Goal: Transaction & Acquisition: Book appointment/travel/reservation

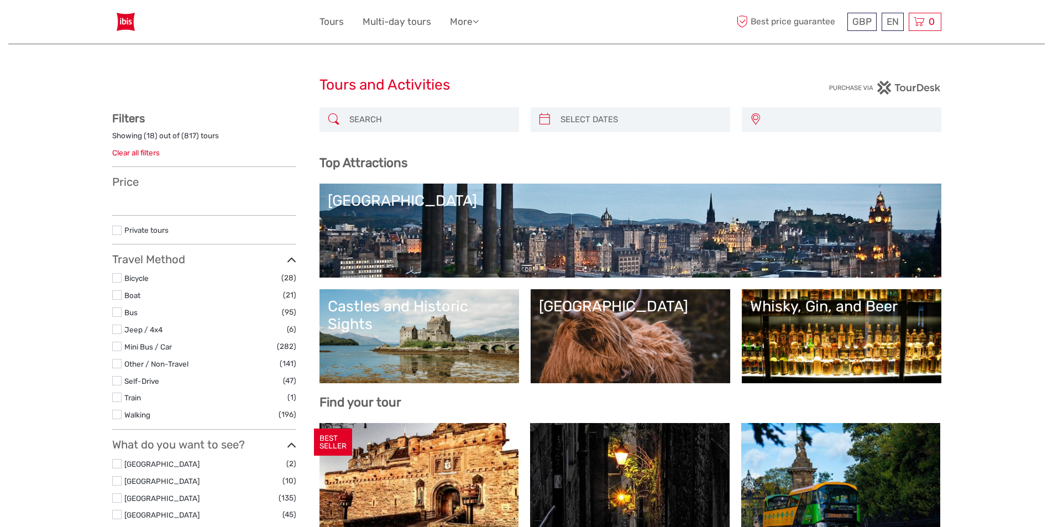
select select
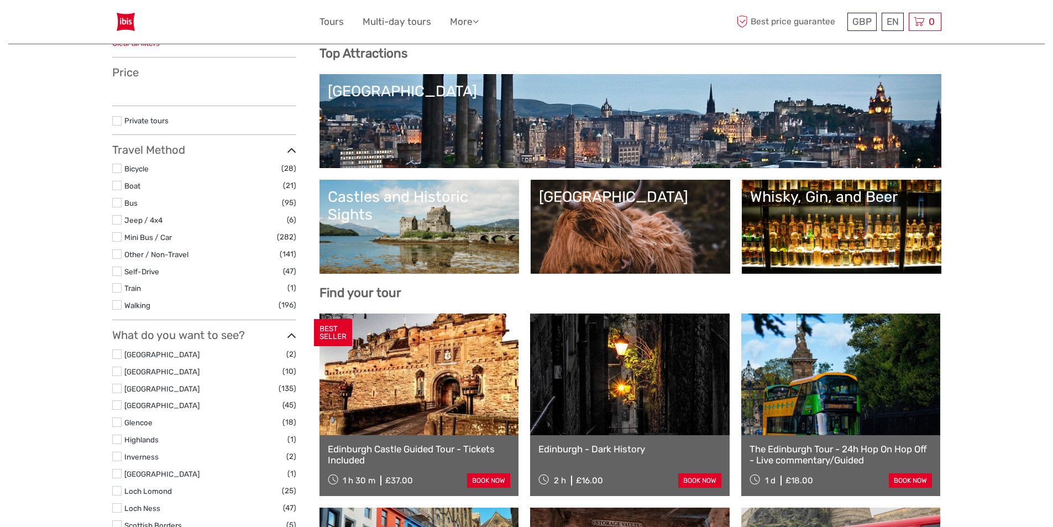
scroll to position [111, 0]
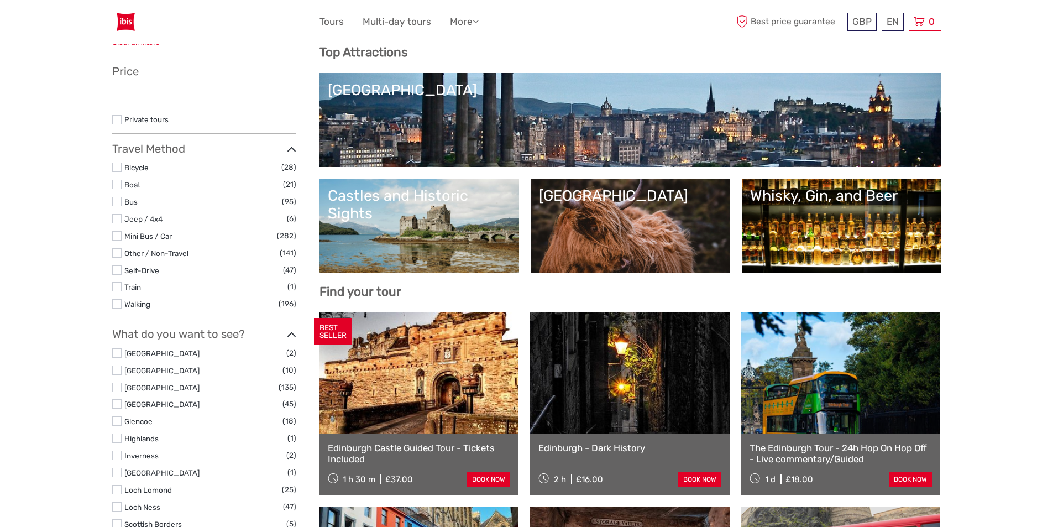
select select
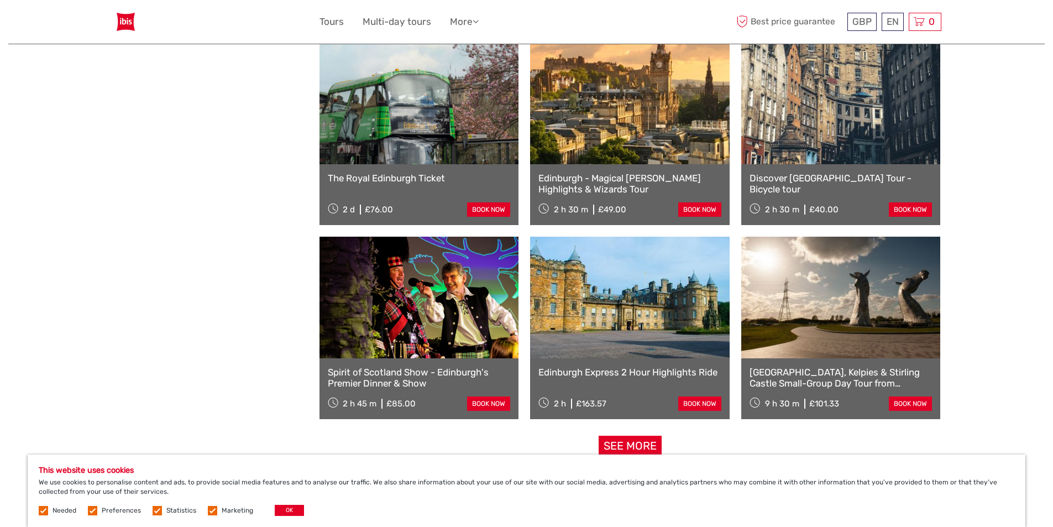
scroll to position [1216, 0]
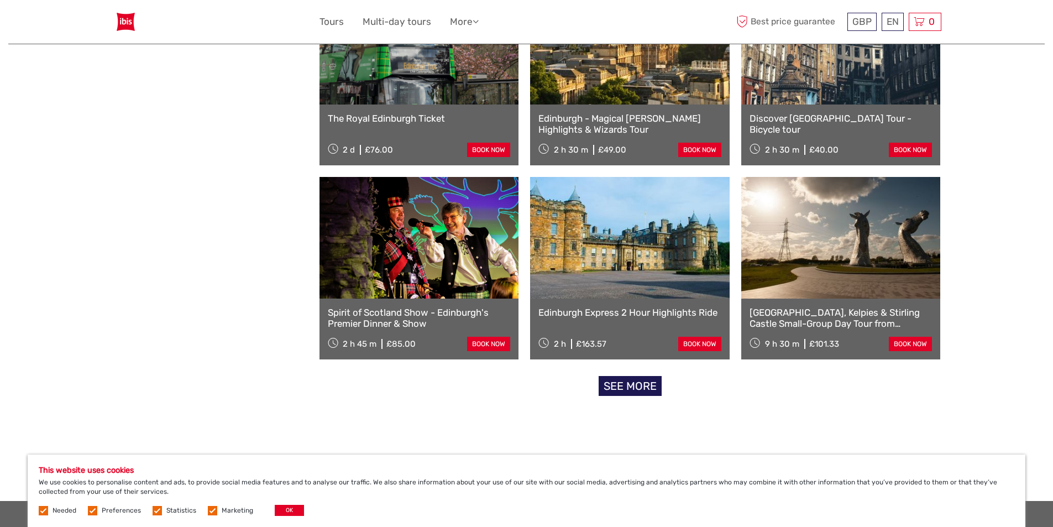
click at [620, 390] on link "See more" at bounding box center [629, 386] width 63 height 20
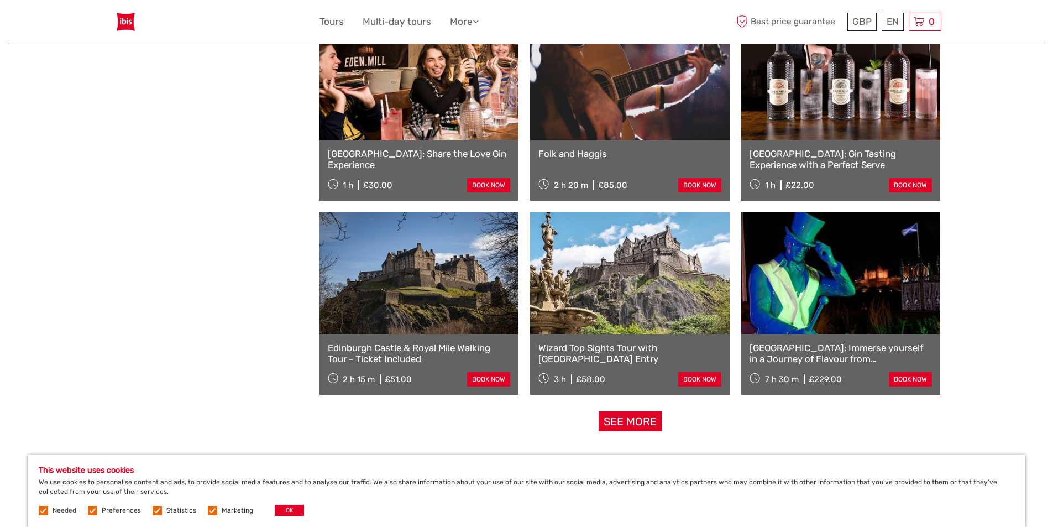
scroll to position [2155, 0]
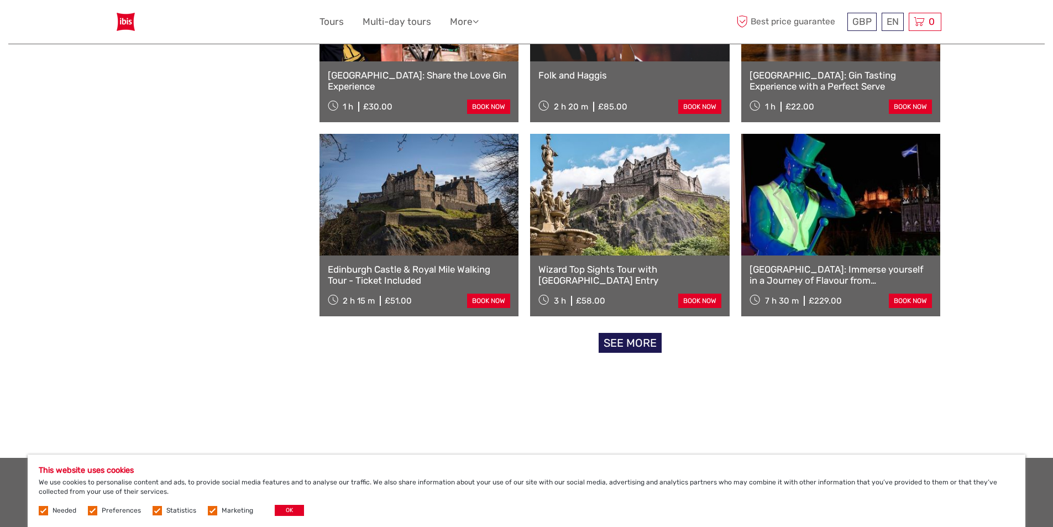
click at [653, 342] on link "See more" at bounding box center [629, 343] width 63 height 20
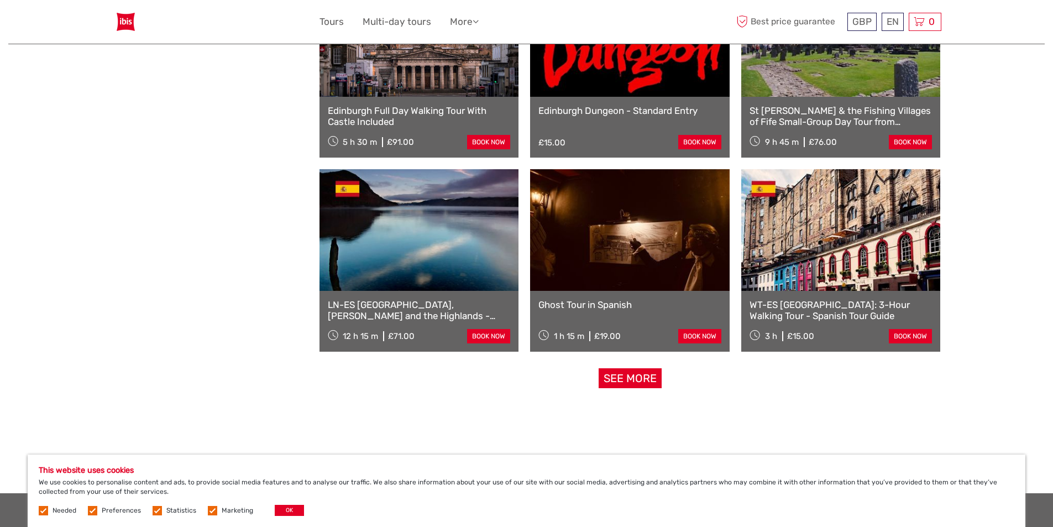
scroll to position [3315, 0]
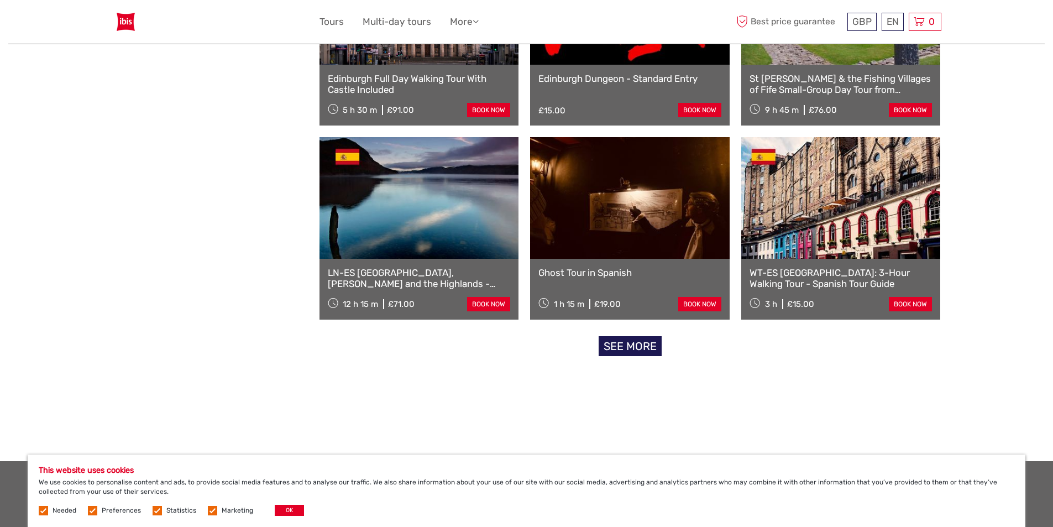
click at [636, 351] on link "See more" at bounding box center [629, 346] width 63 height 20
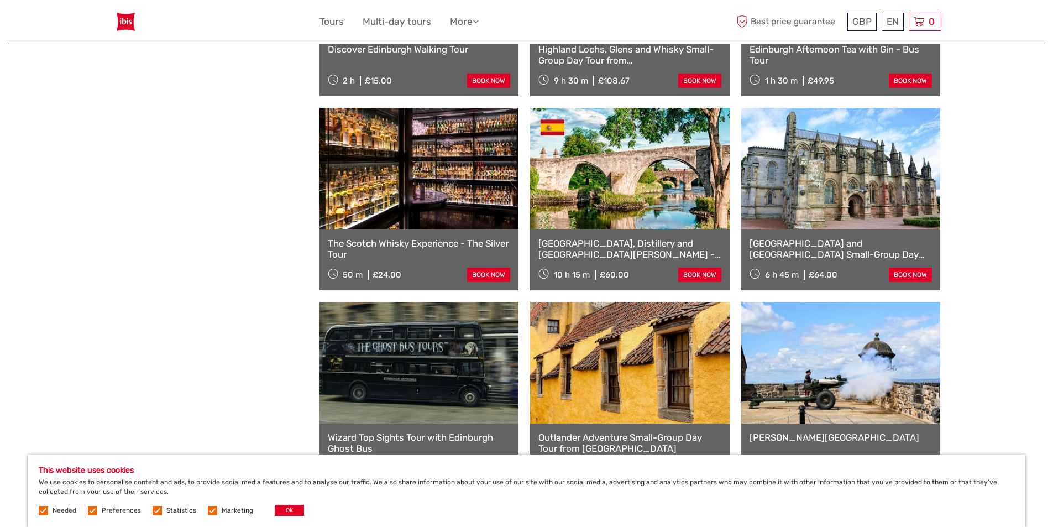
scroll to position [2818, 0]
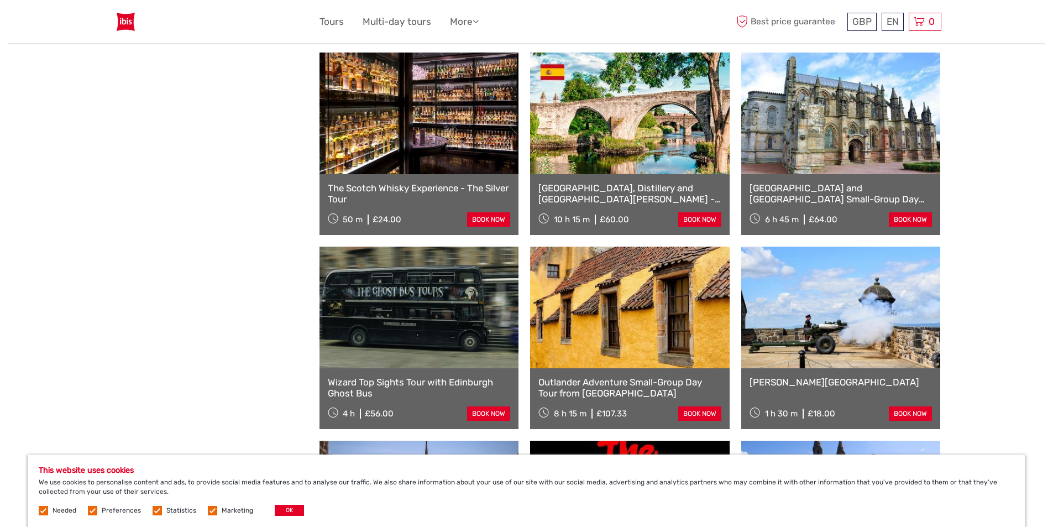
click at [658, 321] on link at bounding box center [629, 307] width 199 height 122
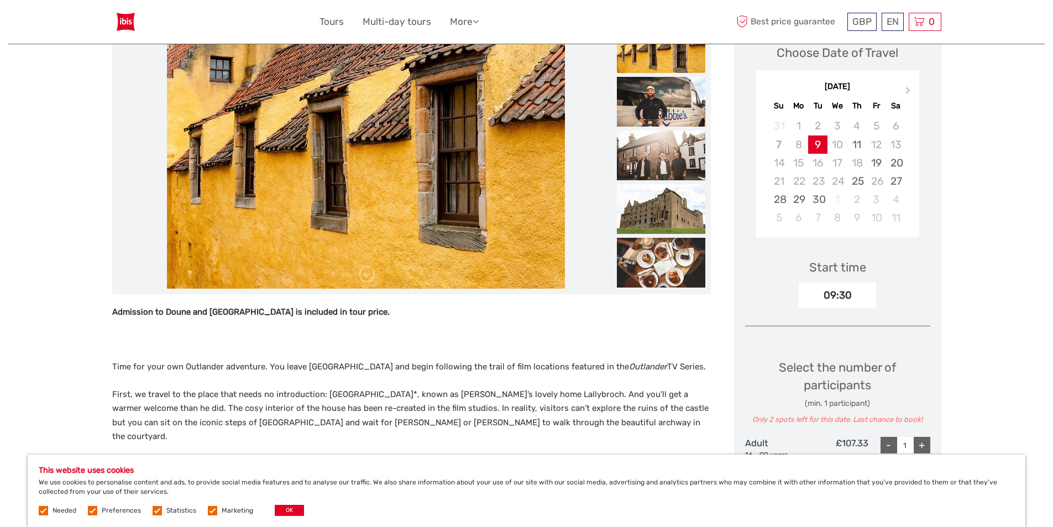
scroll to position [55, 0]
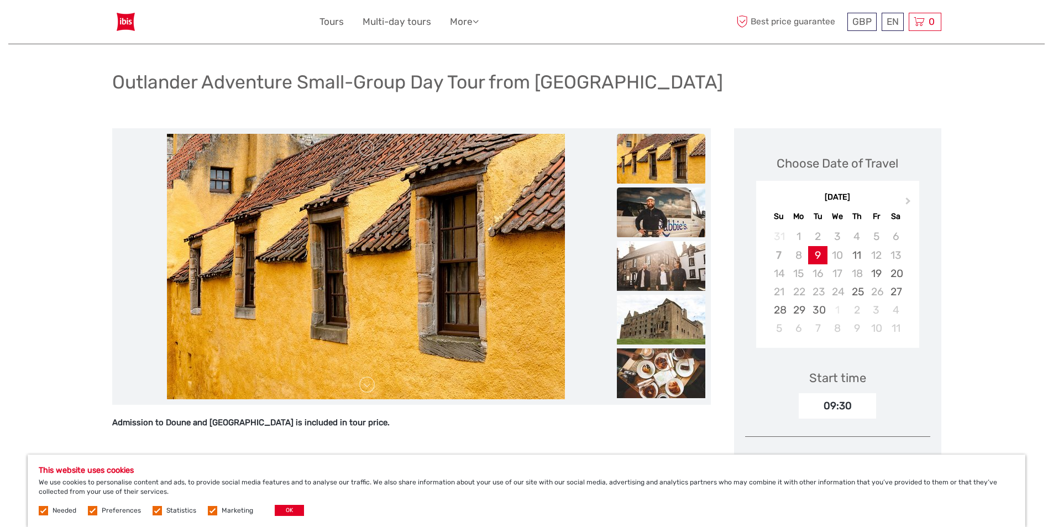
click at [632, 209] on img at bounding box center [661, 212] width 88 height 50
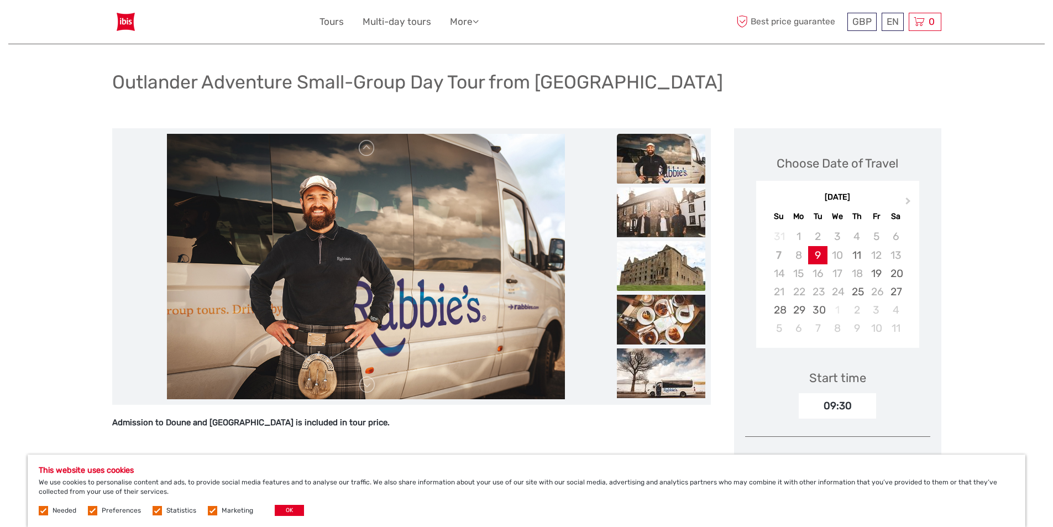
click at [658, 272] on img at bounding box center [661, 266] width 88 height 50
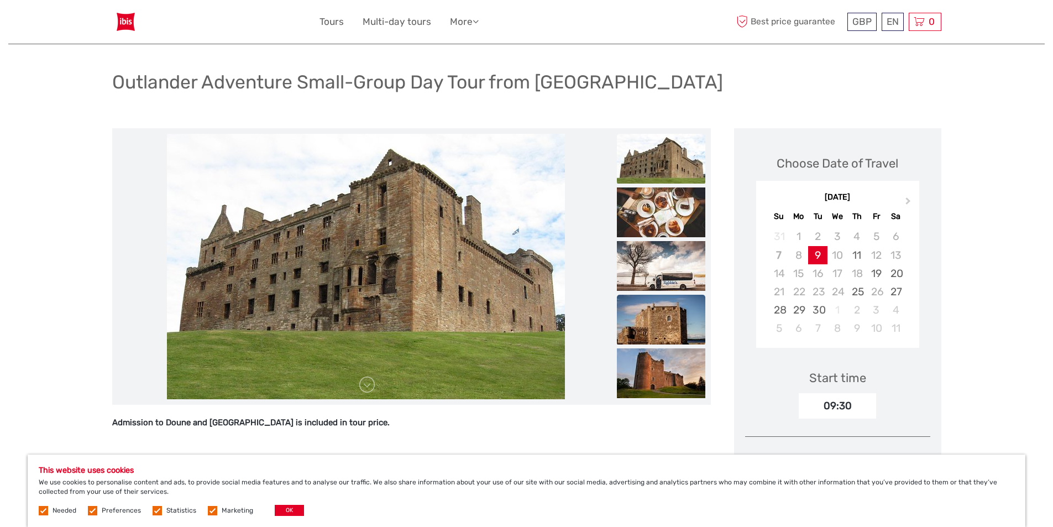
click at [666, 313] on img at bounding box center [661, 319] width 88 height 50
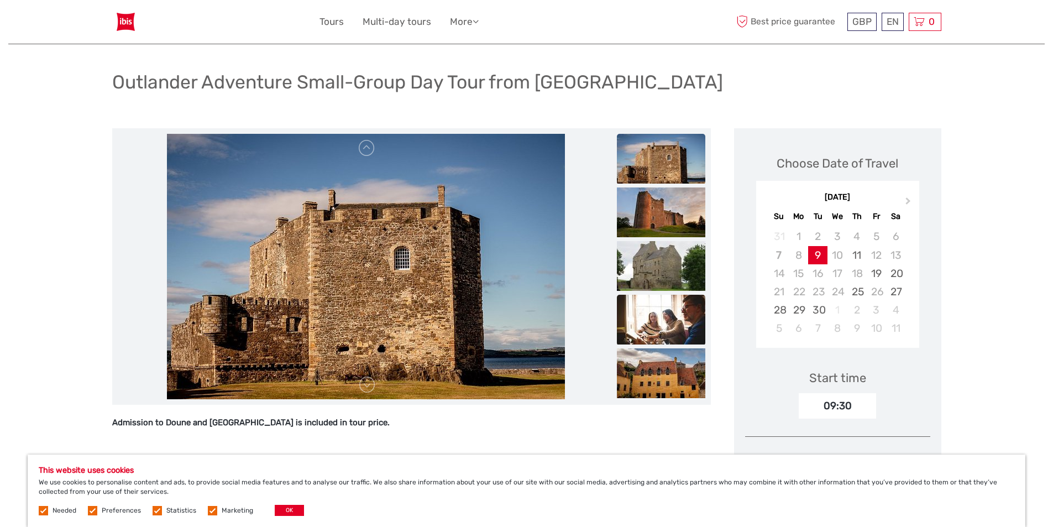
click at [666, 312] on img at bounding box center [661, 319] width 88 height 50
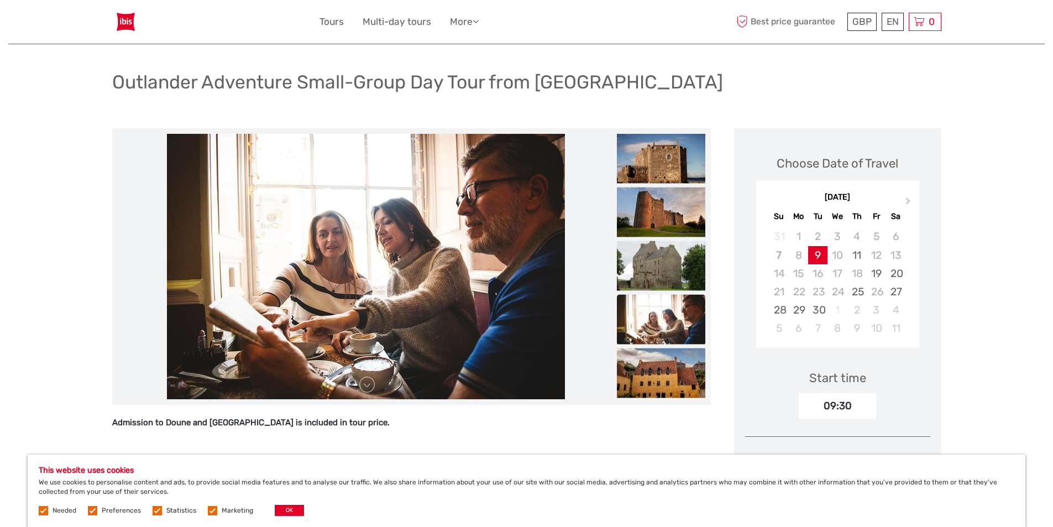
click at [666, 312] on img at bounding box center [661, 319] width 88 height 50
click at [682, 375] on img at bounding box center [661, 373] width 88 height 50
